Goal: Task Accomplishment & Management: Manage account settings

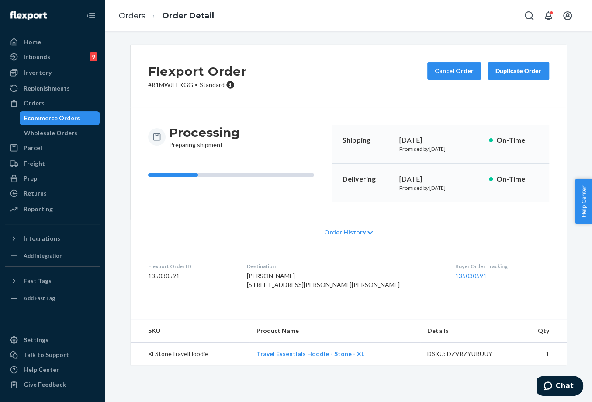
click at [301, 61] on div "Flexport Order # R1MWJELKGG • Standard Cancel Order Duplicate Order" at bounding box center [349, 76] width 436 height 62
drag, startPoint x: 393, startPoint y: 182, endPoint x: 434, endPoint y: 177, distance: 41.4
click at [434, 177] on div "Delivering [DATE] Promised by [DATE] On-Time" at bounding box center [440, 182] width 217 height 38
copy div "[DATE]"
click at [455, 273] on link "135030591" at bounding box center [470, 275] width 31 height 7
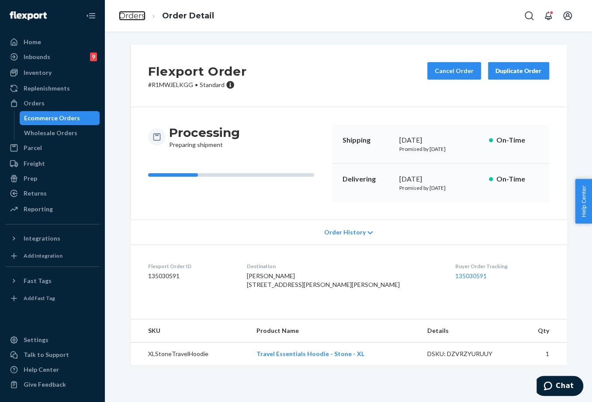
drag, startPoint x: 134, startPoint y: 15, endPoint x: 157, endPoint y: 38, distance: 32.1
click at [134, 15] on link "Orders" at bounding box center [132, 16] width 27 height 10
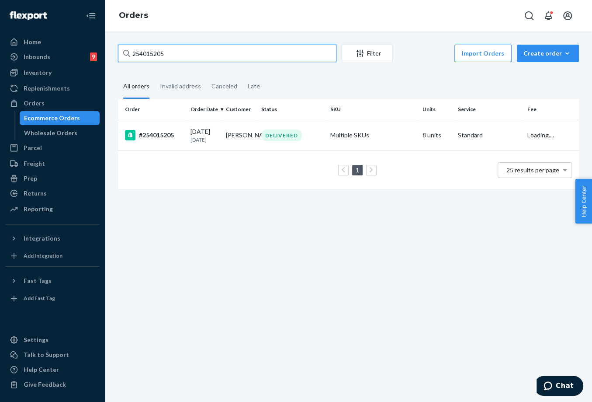
click at [151, 55] on input "254015205" at bounding box center [227, 53] width 218 height 17
paste input "3647583"
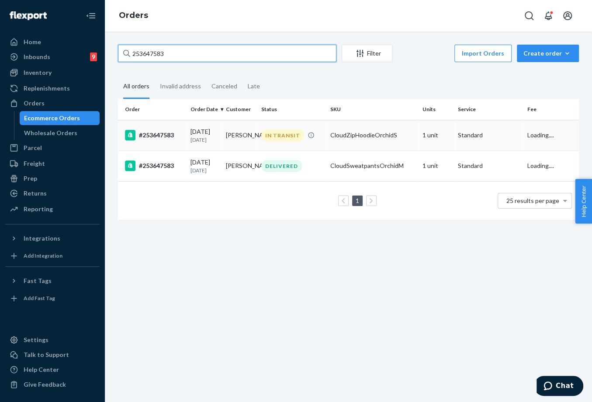
type input "253647583"
click at [218, 142] on td "[DATE] [DATE]" at bounding box center [204, 135] width 35 height 31
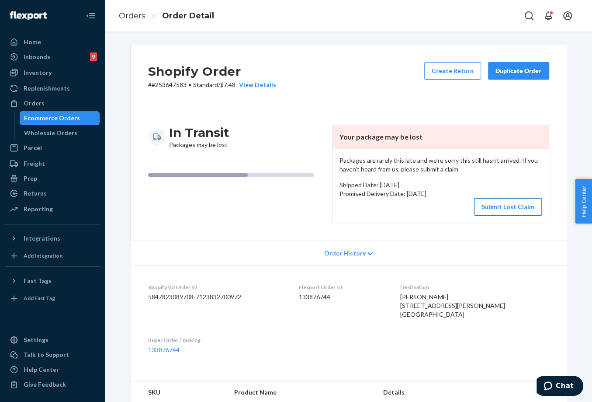
click at [520, 202] on button "Submit Lost Claim" at bounding box center [508, 206] width 68 height 17
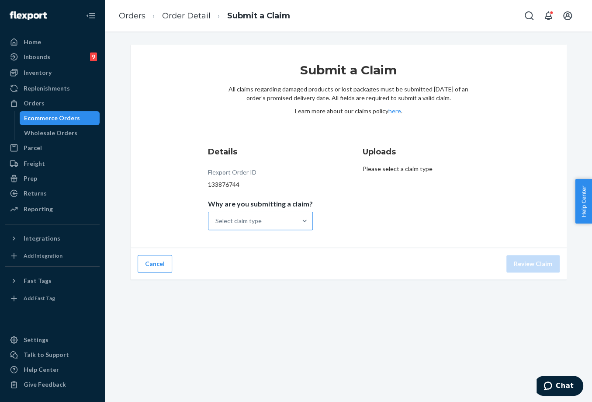
click at [234, 222] on div "Select claim type" at bounding box center [238, 220] width 46 height 9
click at [216, 222] on input "Why are you submitting a claim? Select claim type" at bounding box center [215, 220] width 1 height 9
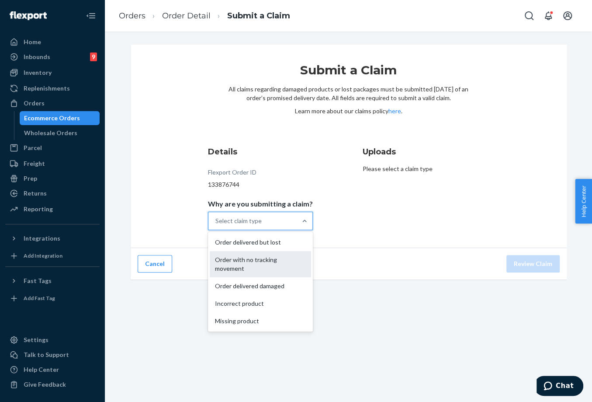
click at [248, 265] on div "Order with no tracking movement" at bounding box center [260, 264] width 101 height 26
click at [216, 225] on input "Why are you submitting a claim? option Order with no tracking movement focused,…" at bounding box center [215, 220] width 1 height 9
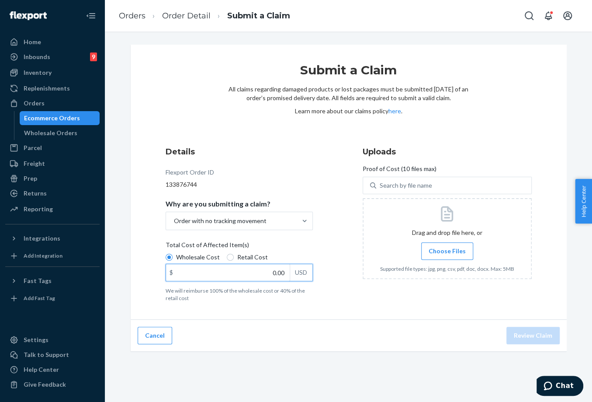
click at [261, 268] on input "0.00" at bounding box center [228, 272] width 124 height 17
type input "60.00"
click at [454, 246] on span "Choose Files" at bounding box center [447, 250] width 37 height 9
click at [447, 246] on input "Choose Files" at bounding box center [447, 251] width 0 height 10
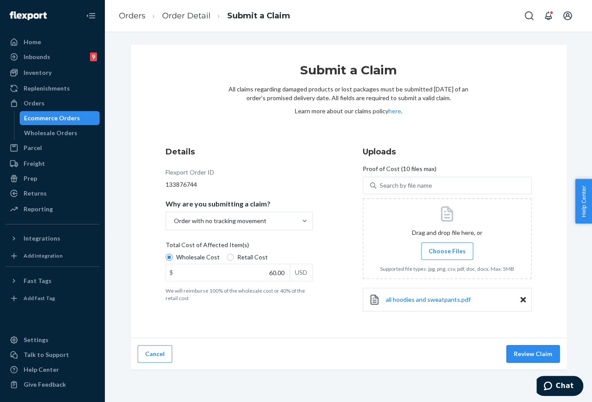
click at [546, 354] on button "Review Claim" at bounding box center [532, 353] width 53 height 17
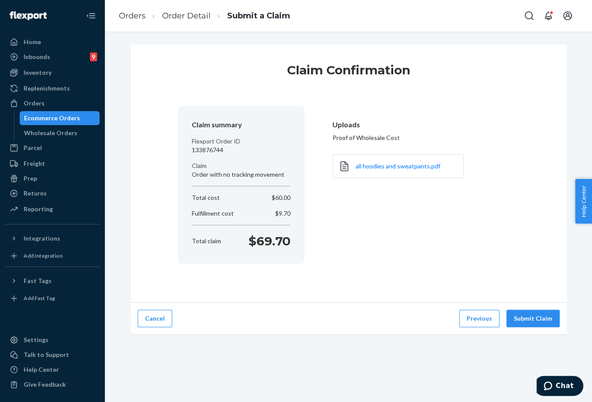
click at [541, 330] on div "Cancel Previous Submit Claim" at bounding box center [349, 318] width 436 height 32
click at [542, 316] on button "Submit Claim" at bounding box center [532, 317] width 53 height 17
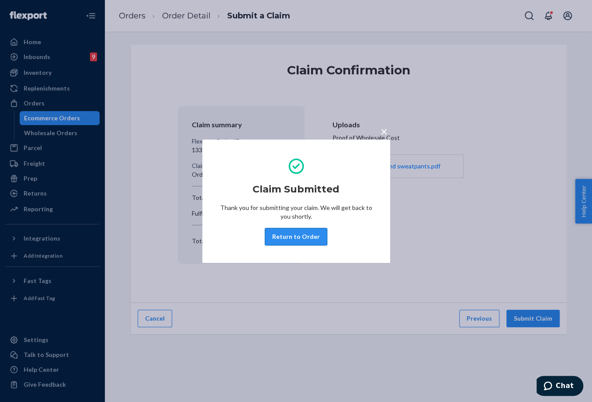
click at [311, 228] on button "Return to Order" at bounding box center [296, 236] width 62 height 17
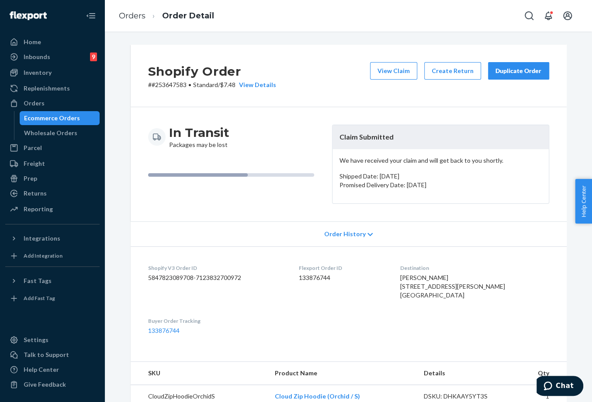
click at [498, 68] on div "Duplicate Order" at bounding box center [518, 70] width 46 height 9
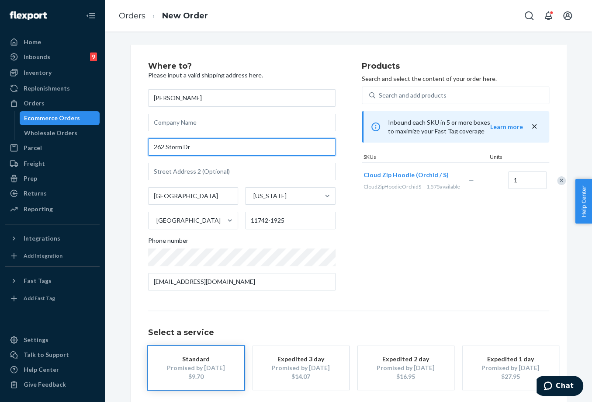
click at [142, 150] on div "Where to? Please input a valid shipping address here. [PERSON_NAME] [STREET_ADD…" at bounding box center [349, 243] width 436 height 397
paste input "ive [GEOGRAPHIC_DATA] [GEOGRAPHIC_DATA] 11742."
type input "262 Storm Dr"
type input "11742"
click at [381, 303] on div "Where to? Please input a valid shipping address here. [PERSON_NAME] [STREET_ADD…" at bounding box center [348, 243] width 401 height 362
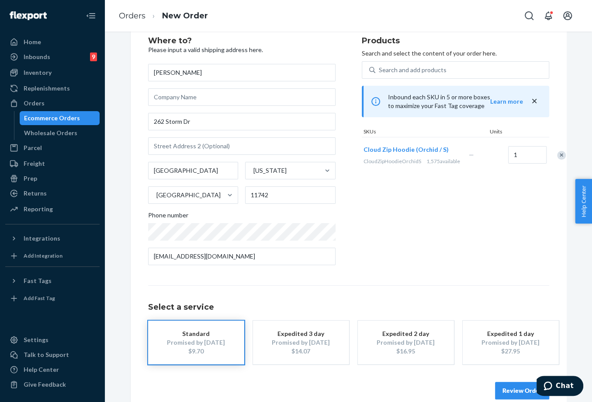
scroll to position [40, 0]
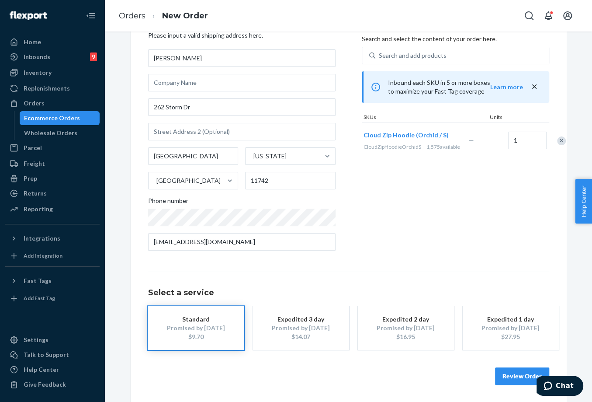
click at [510, 374] on button "Review Order" at bounding box center [522, 375] width 54 height 17
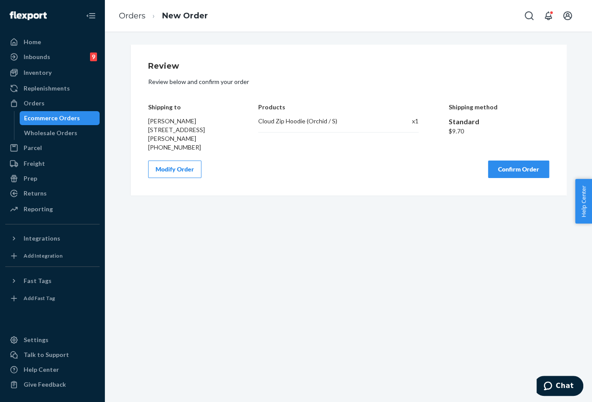
scroll to position [0, 0]
click at [518, 174] on button "Confirm Order" at bounding box center [518, 168] width 61 height 17
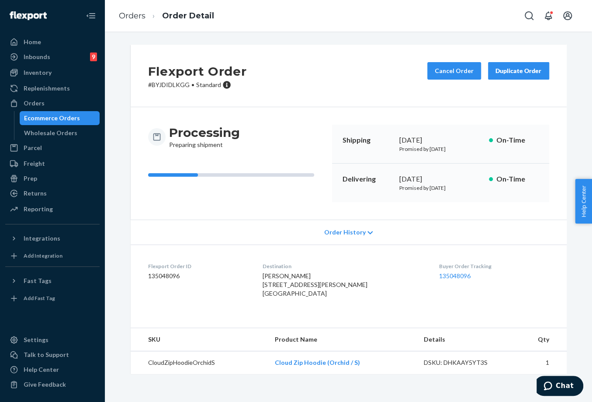
drag, startPoint x: 395, startPoint y: 179, endPoint x: 433, endPoint y: 176, distance: 38.1
click at [433, 176] on div "Delivering [DATE] Promised by [DATE] On-Time" at bounding box center [440, 182] width 217 height 38
copy div "[DATE]"
click at [452, 275] on link "135048096" at bounding box center [454, 275] width 31 height 7
click at [132, 13] on link "Orders" at bounding box center [132, 16] width 27 height 10
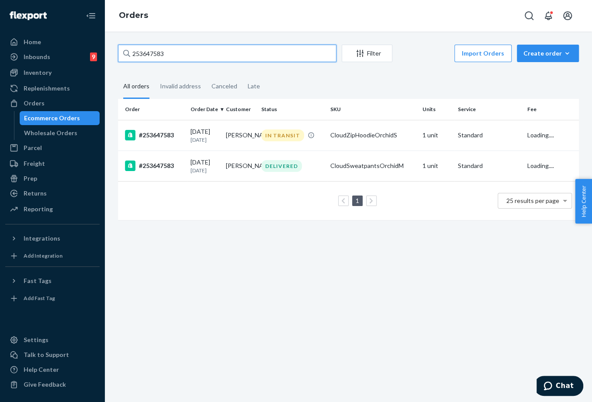
click at [153, 53] on input "253647583" at bounding box center [227, 53] width 218 height 17
paste input "4399818"
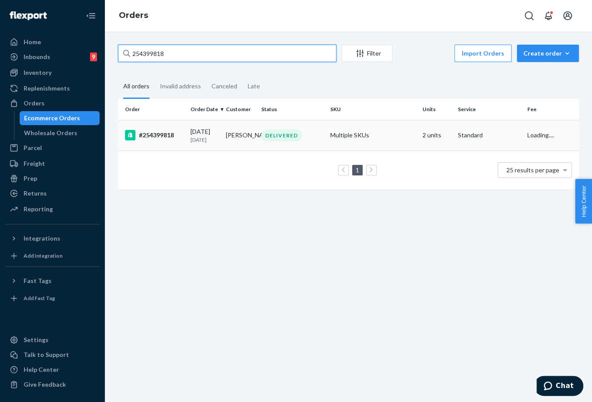
type input "254399818"
click at [210, 138] on p "[DATE]" at bounding box center [205, 139] width 28 height 7
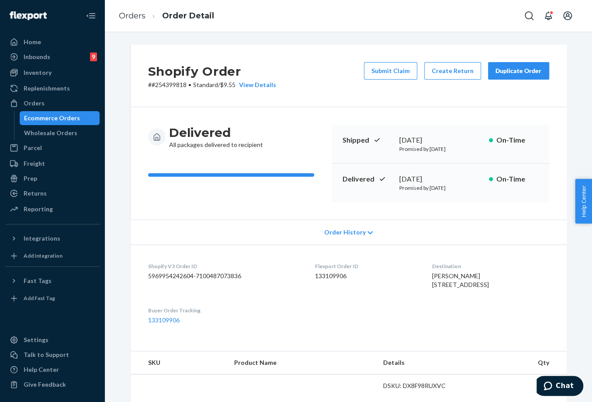
click at [133, 256] on dl "Shopify V3 Order ID 5969954242604-7100487073836 Flexport Order ID 133109906 Des…" at bounding box center [349, 292] width 436 height 97
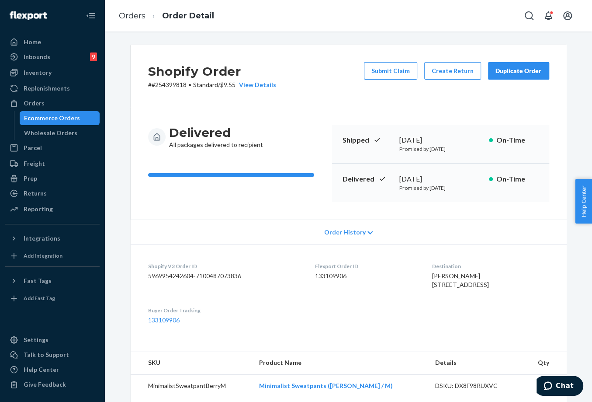
click at [503, 69] on div "Duplicate Order" at bounding box center [518, 70] width 46 height 9
click at [125, 210] on div "Shopify Order # #254399818 • Standard / $9.55 View Details Submit Claim Create …" at bounding box center [348, 337] width 449 height 584
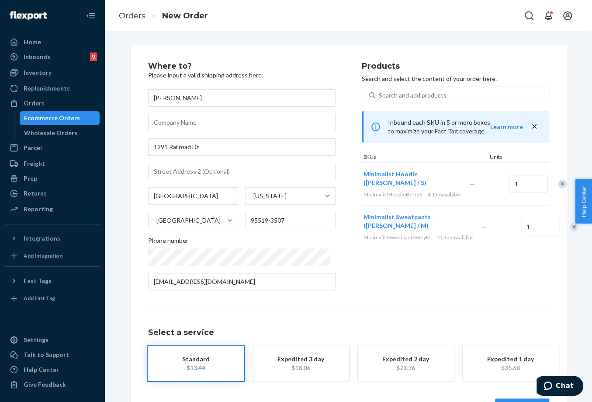
drag, startPoint x: 338, startPoint y: 314, endPoint x: 356, endPoint y: 300, distance: 22.5
click at [338, 314] on div "Select a service Standard $13.44 Expedited 3 day $18.06 Expedited 2 day $21.36 …" at bounding box center [348, 345] width 401 height 70
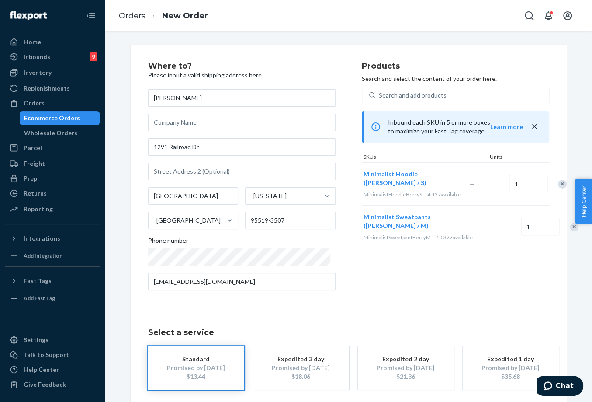
click at [558, 183] on div "Remove Item" at bounding box center [562, 184] width 9 height 9
click at [385, 262] on div "Products Search and select the content of your order here. Search and add produ…" at bounding box center [455, 179] width 187 height 235
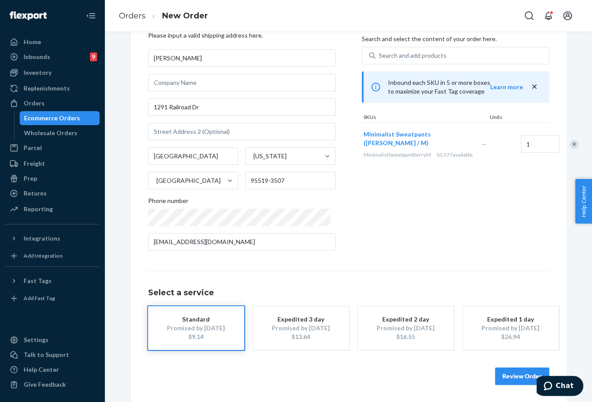
click at [510, 374] on button "Review Order" at bounding box center [522, 375] width 54 height 17
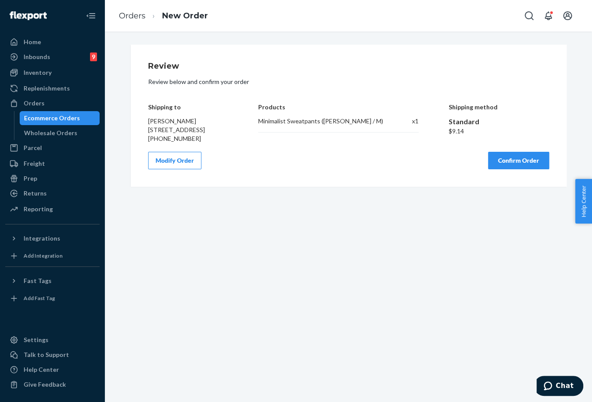
click at [514, 169] on button "Confirm Order" at bounding box center [518, 160] width 61 height 17
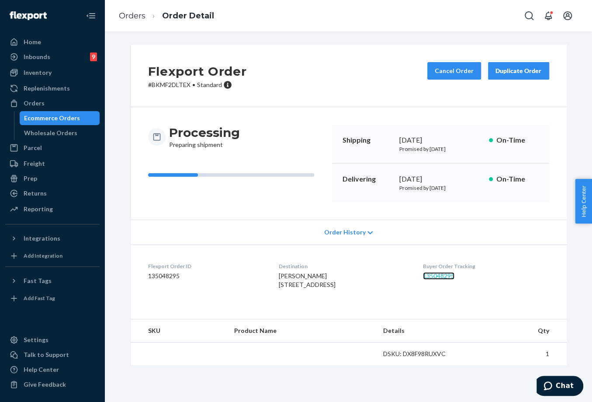
click at [442, 274] on link "135048295" at bounding box center [438, 275] width 31 height 7
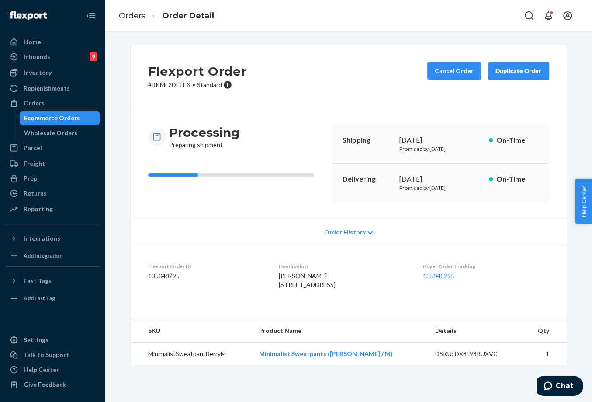
drag, startPoint x: 391, startPoint y: 179, endPoint x: 433, endPoint y: 177, distance: 42.4
click at [433, 177] on div "Delivering [DATE] Promised by [DATE] On-Time" at bounding box center [440, 182] width 217 height 38
